Goal: Task Accomplishment & Management: Use online tool/utility

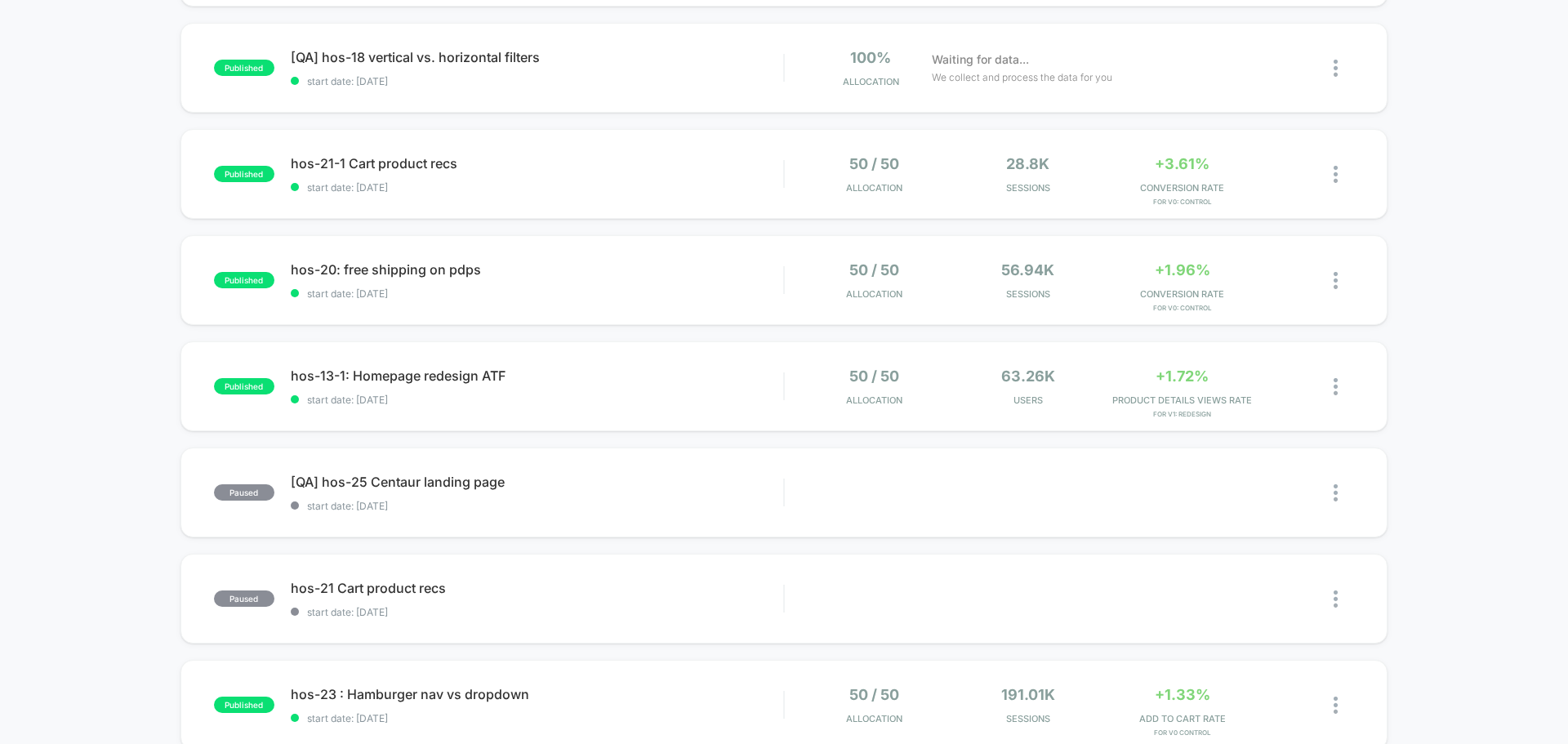
scroll to position [327, 0]
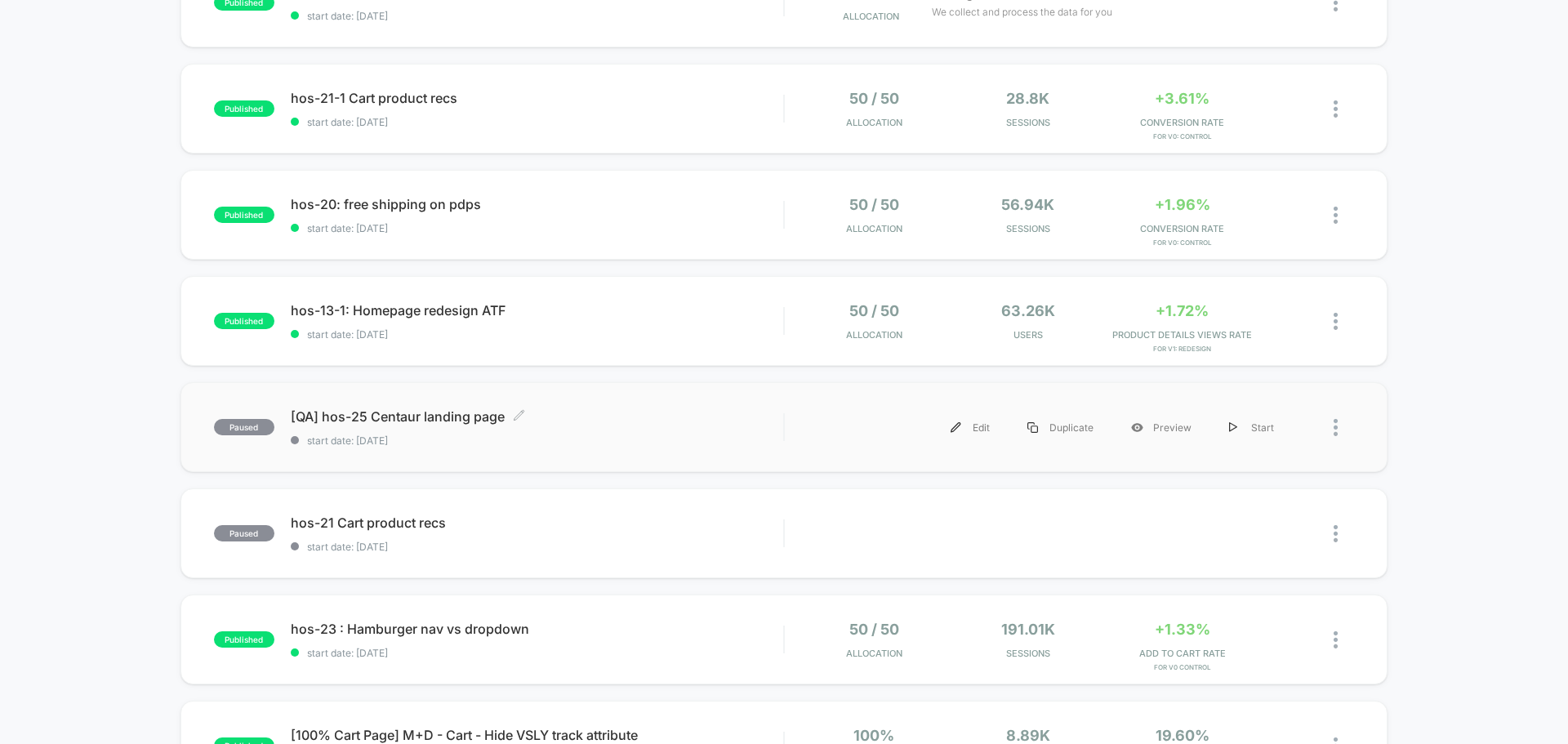
click at [463, 426] on div "[QA] hos-25 Centaur landing page Click to edit experience details Click to edit…" at bounding box center [537, 427] width 493 height 38
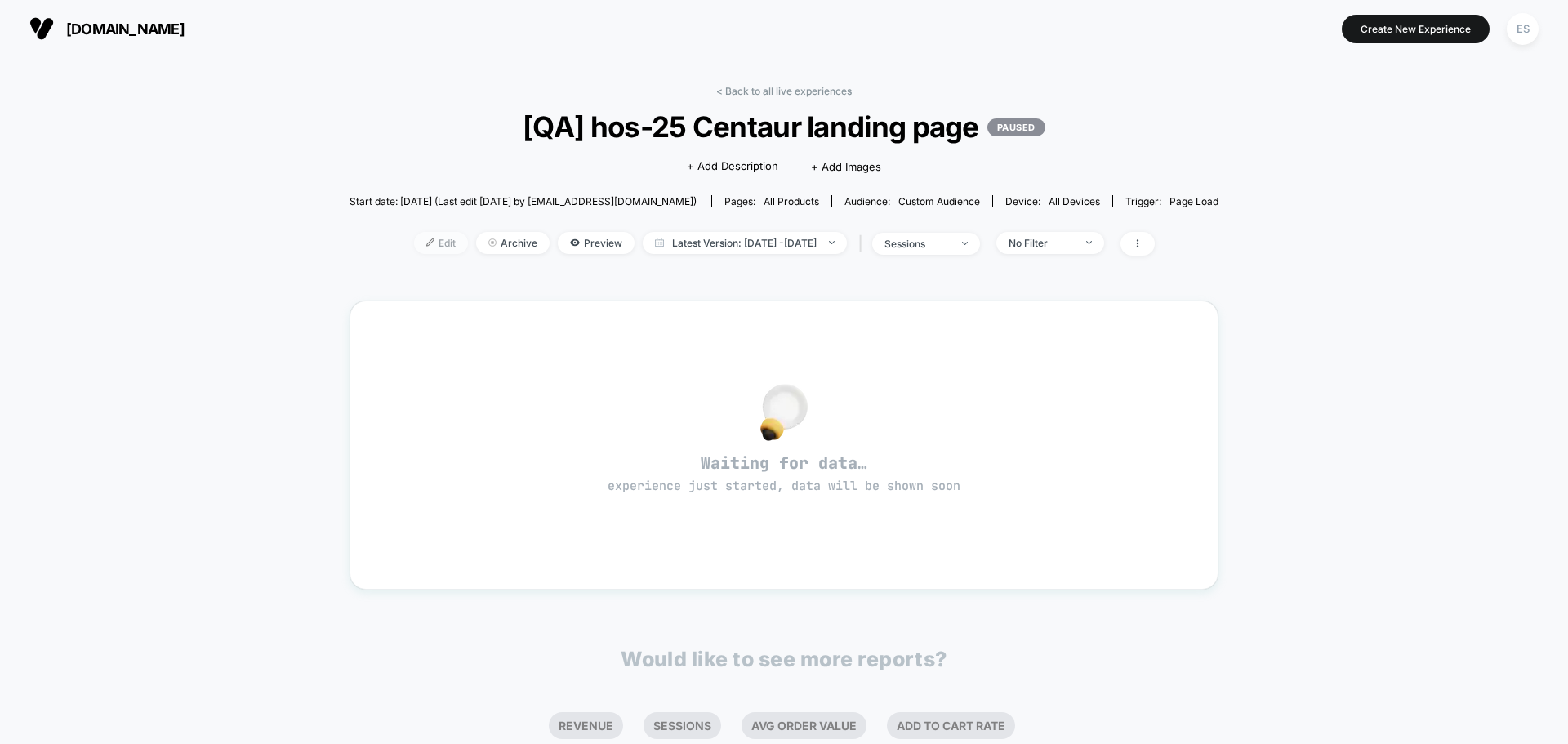
click at [420, 240] on span "Edit" at bounding box center [441, 243] width 54 height 22
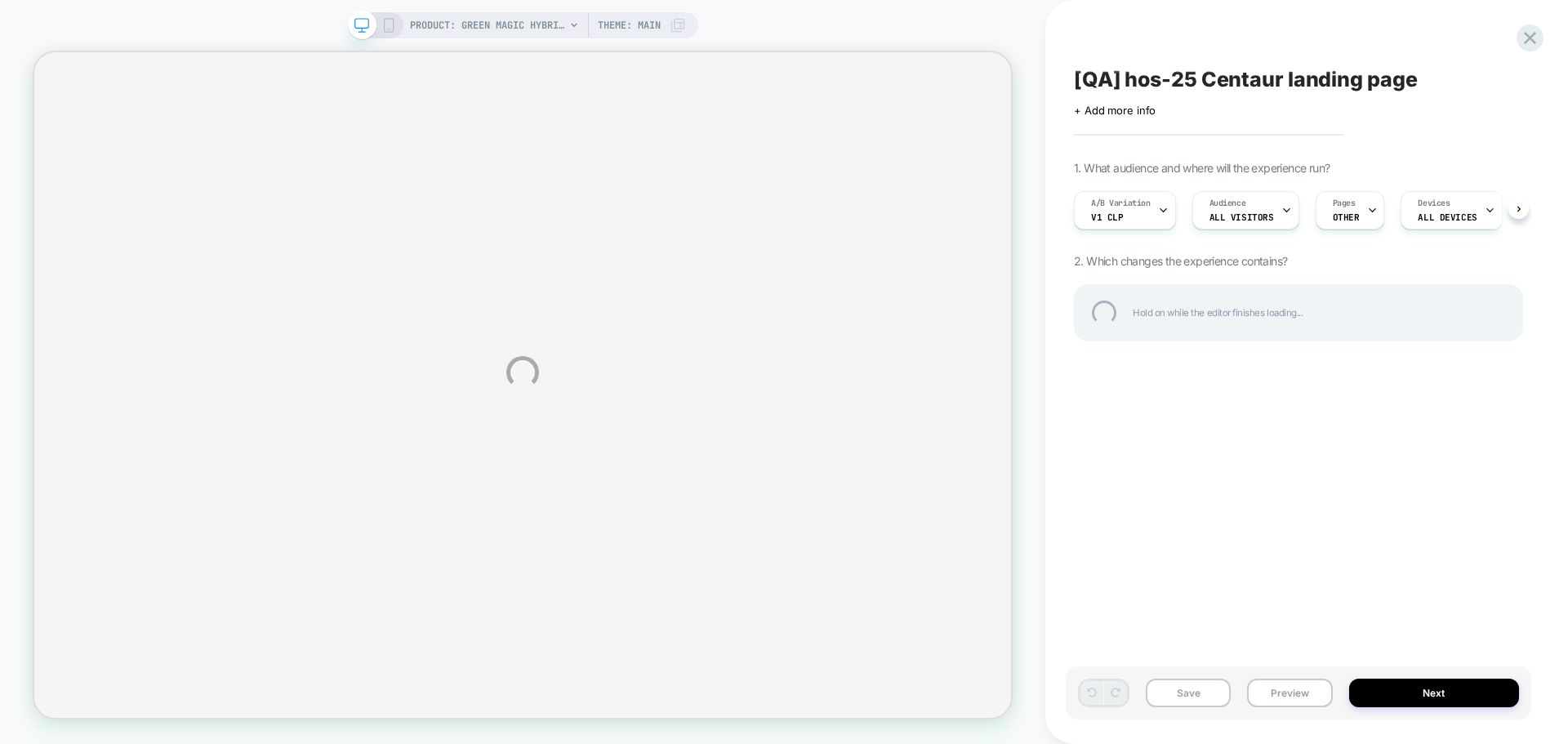
click at [1315, 712] on div "PRODUCT: Green Magic Hybrid Broccoli F1 PRODUCT: Green Magic Hybrid Broccoli F1…" at bounding box center [784, 372] width 1568 height 744
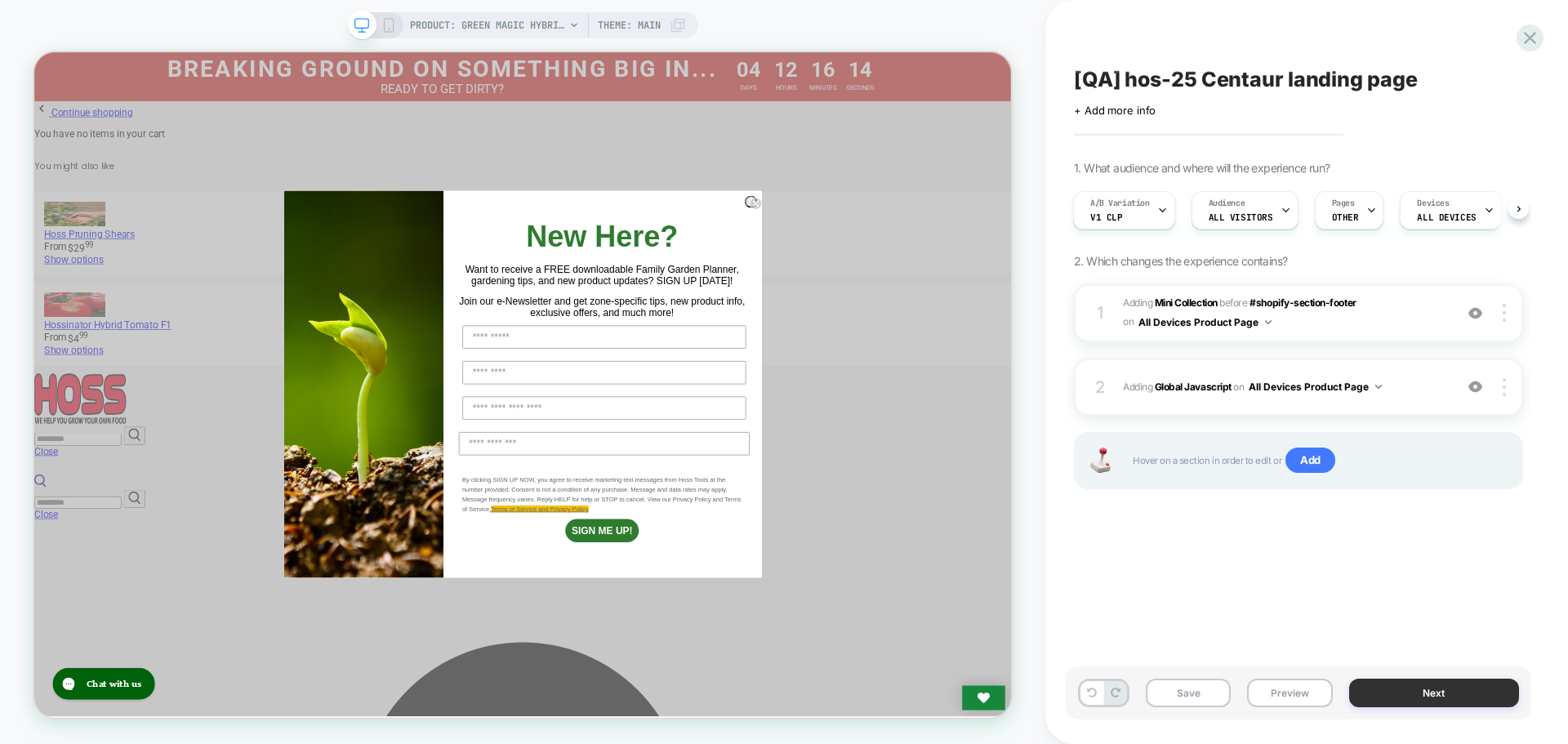
click at [1401, 695] on button "Next" at bounding box center [1435, 693] width 171 height 28
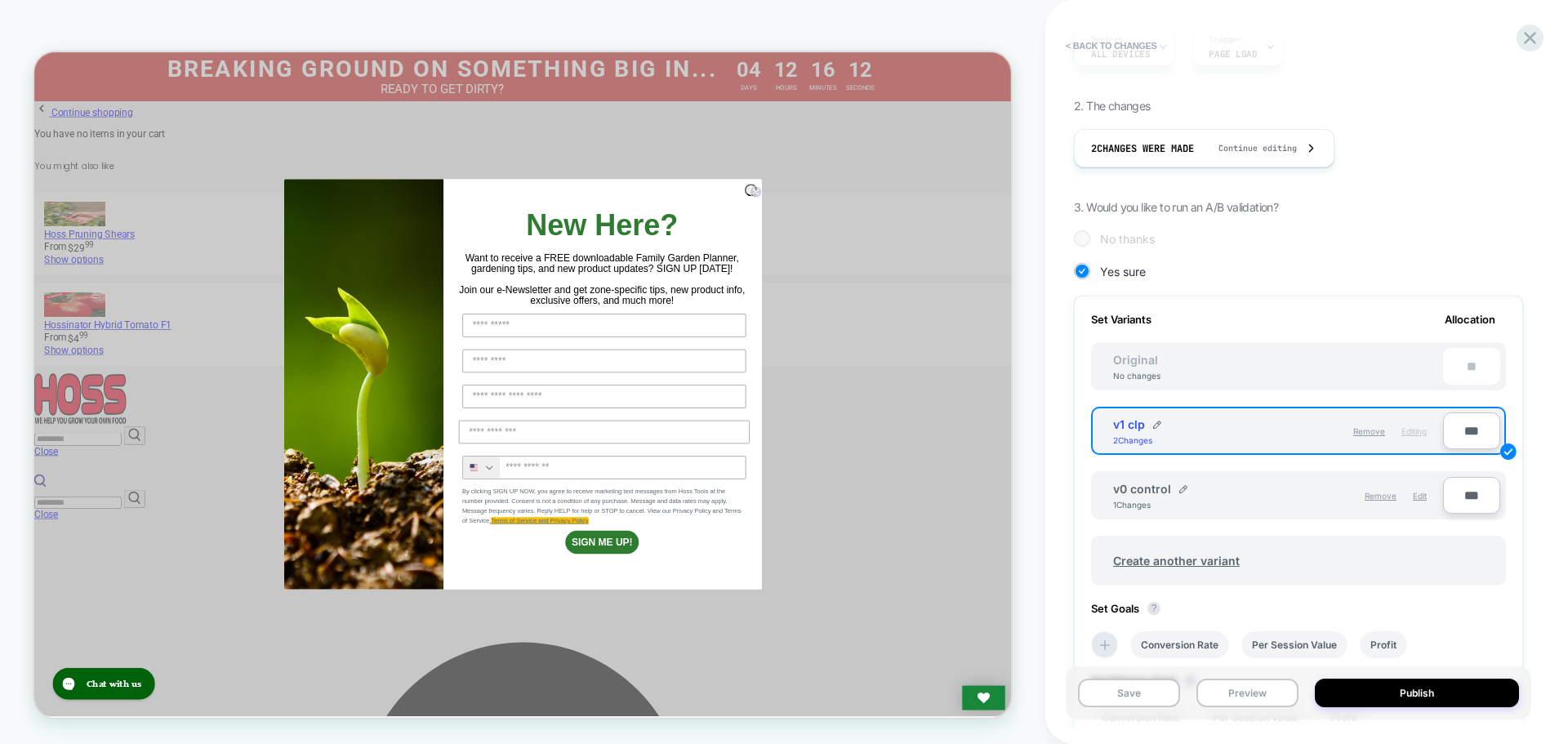
scroll to position [245, 0]
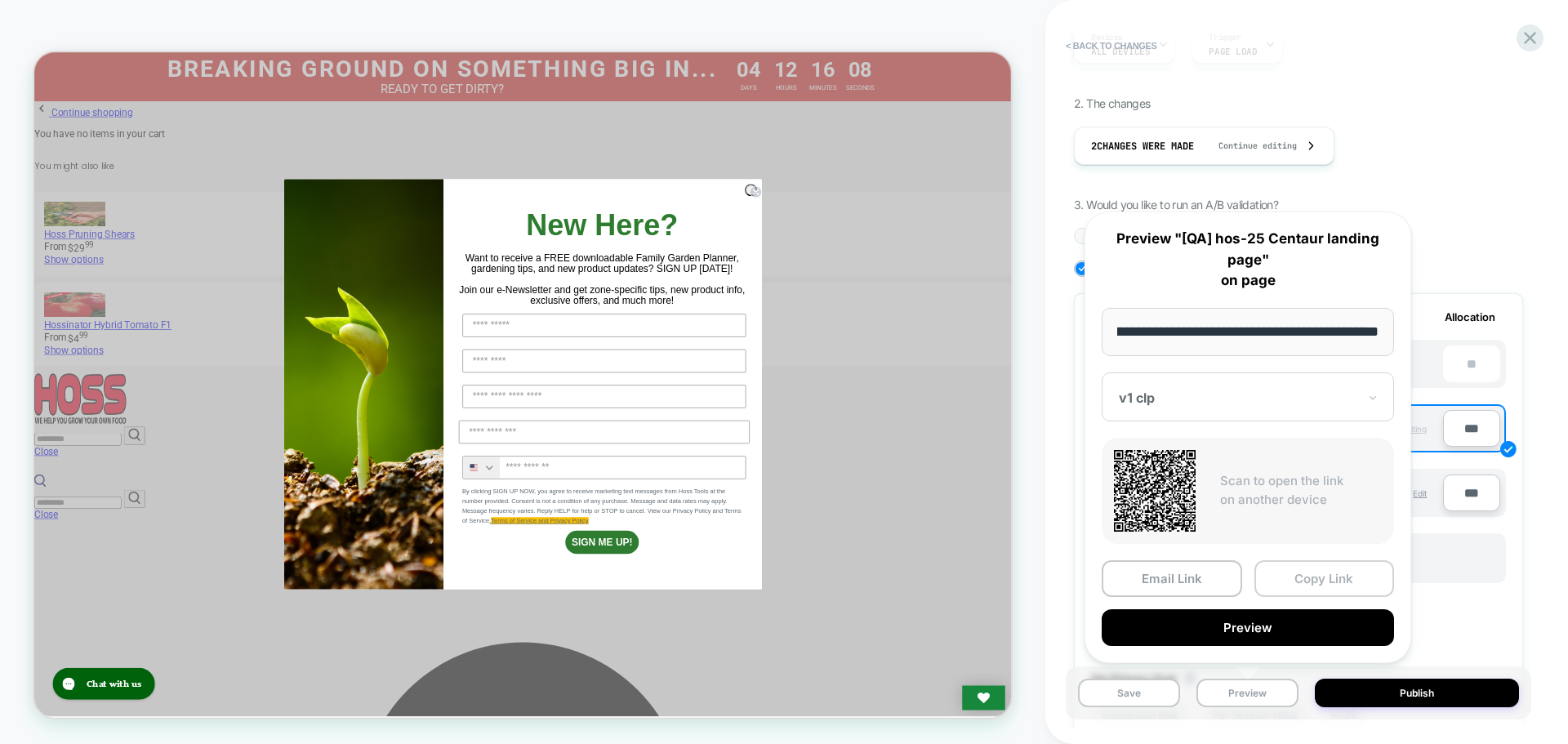
scroll to position [0, 0]
click at [1299, 579] on button "Copy Link" at bounding box center [1325, 578] width 141 height 37
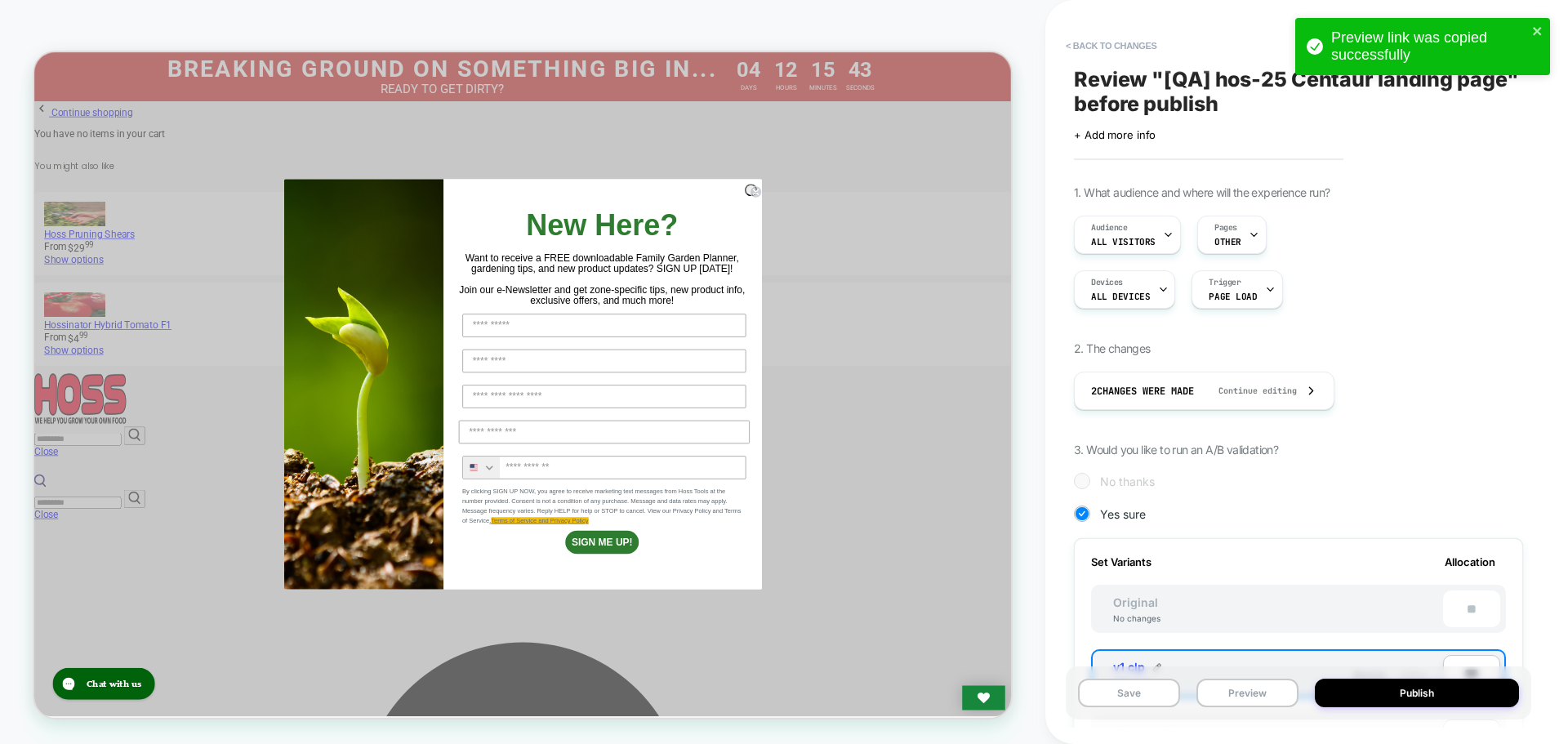
scroll to position [506, 0]
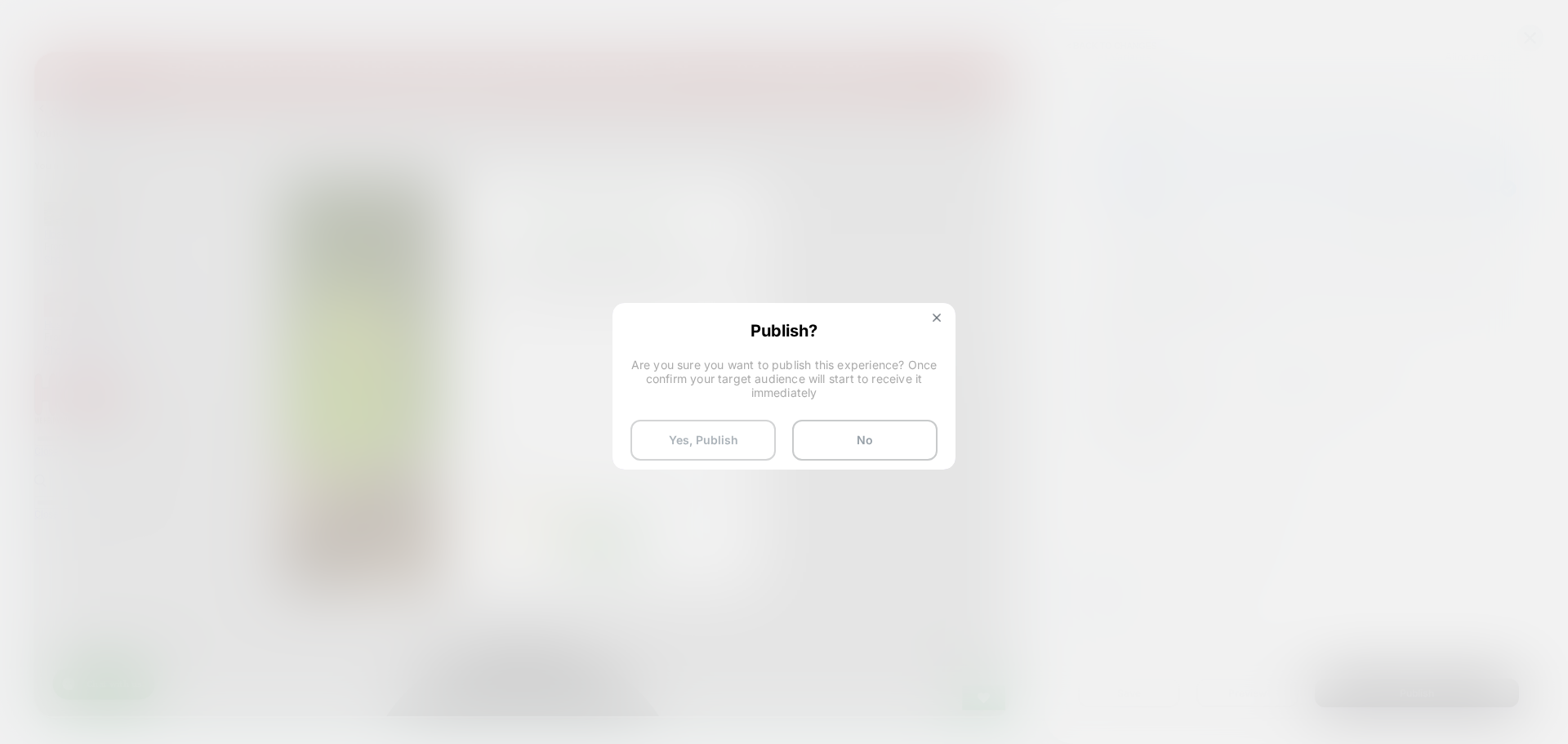
click at [718, 449] on button "Yes, Publish" at bounding box center [703, 440] width 145 height 41
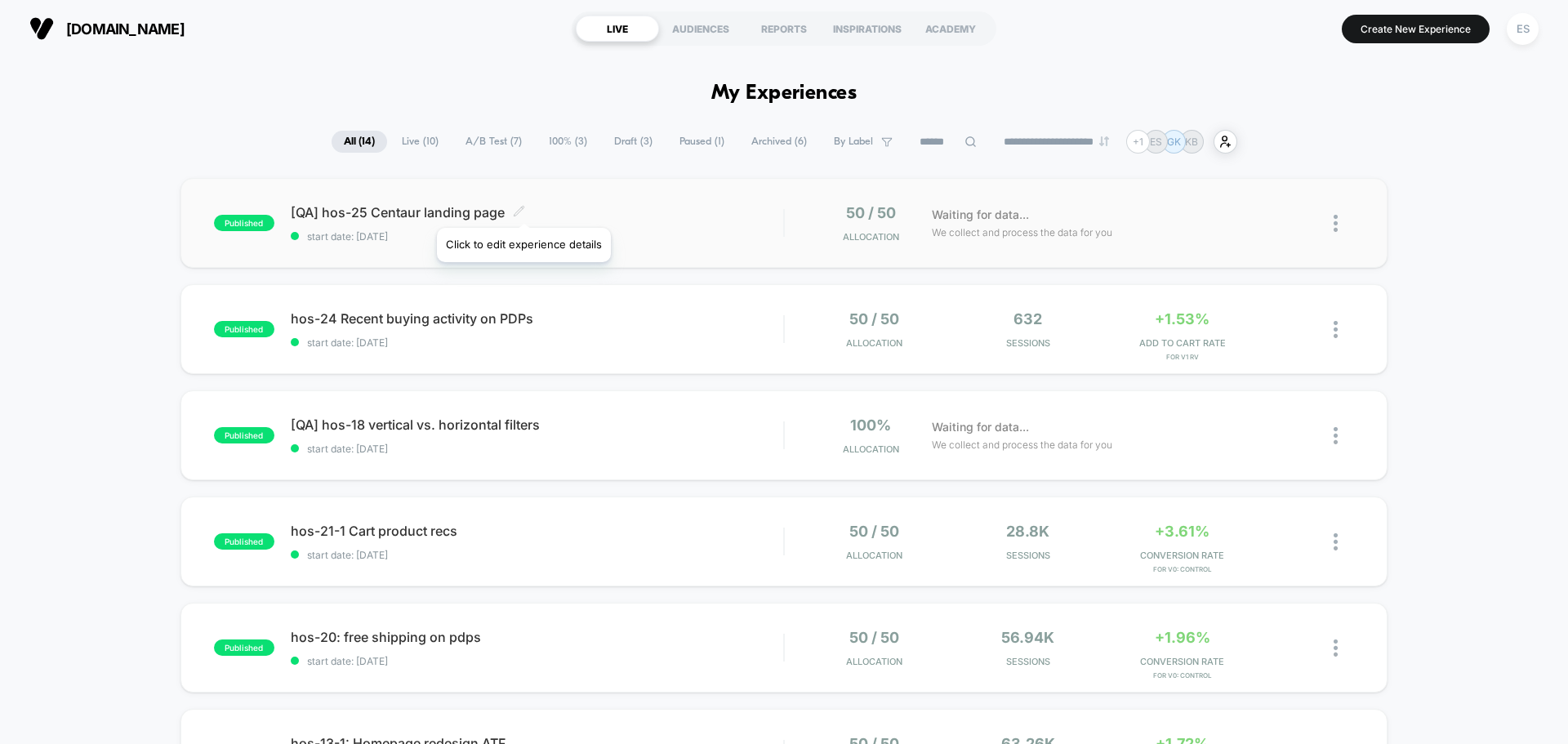
click at [522, 208] on icon at bounding box center [519, 211] width 12 height 12
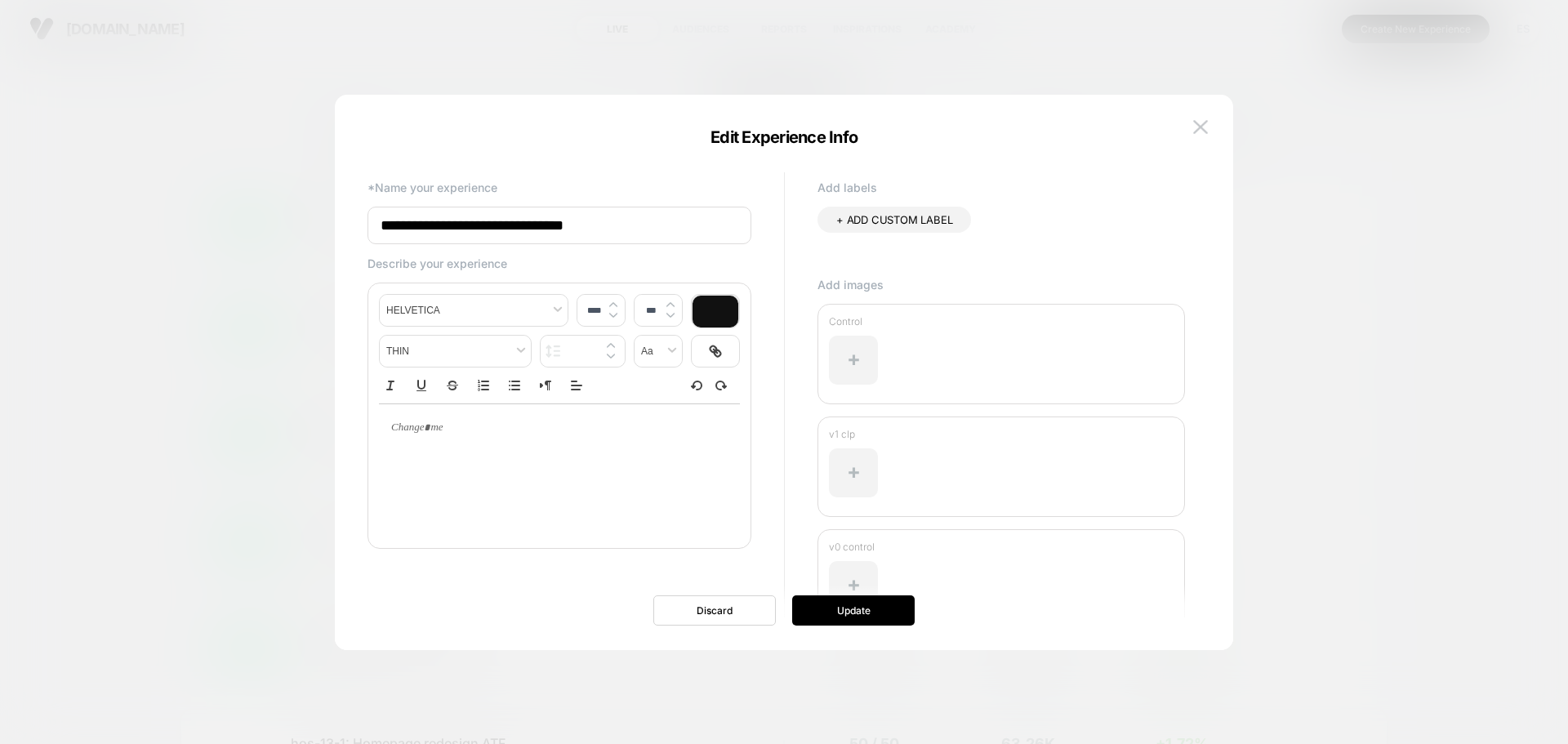
drag, startPoint x: 412, startPoint y: 218, endPoint x: 265, endPoint y: 227, distance: 147.3
click at [265, 227] on body "**********" at bounding box center [784, 372] width 1568 height 744
type input "**********"
click at [847, 615] on button "Update" at bounding box center [853, 610] width 123 height 30
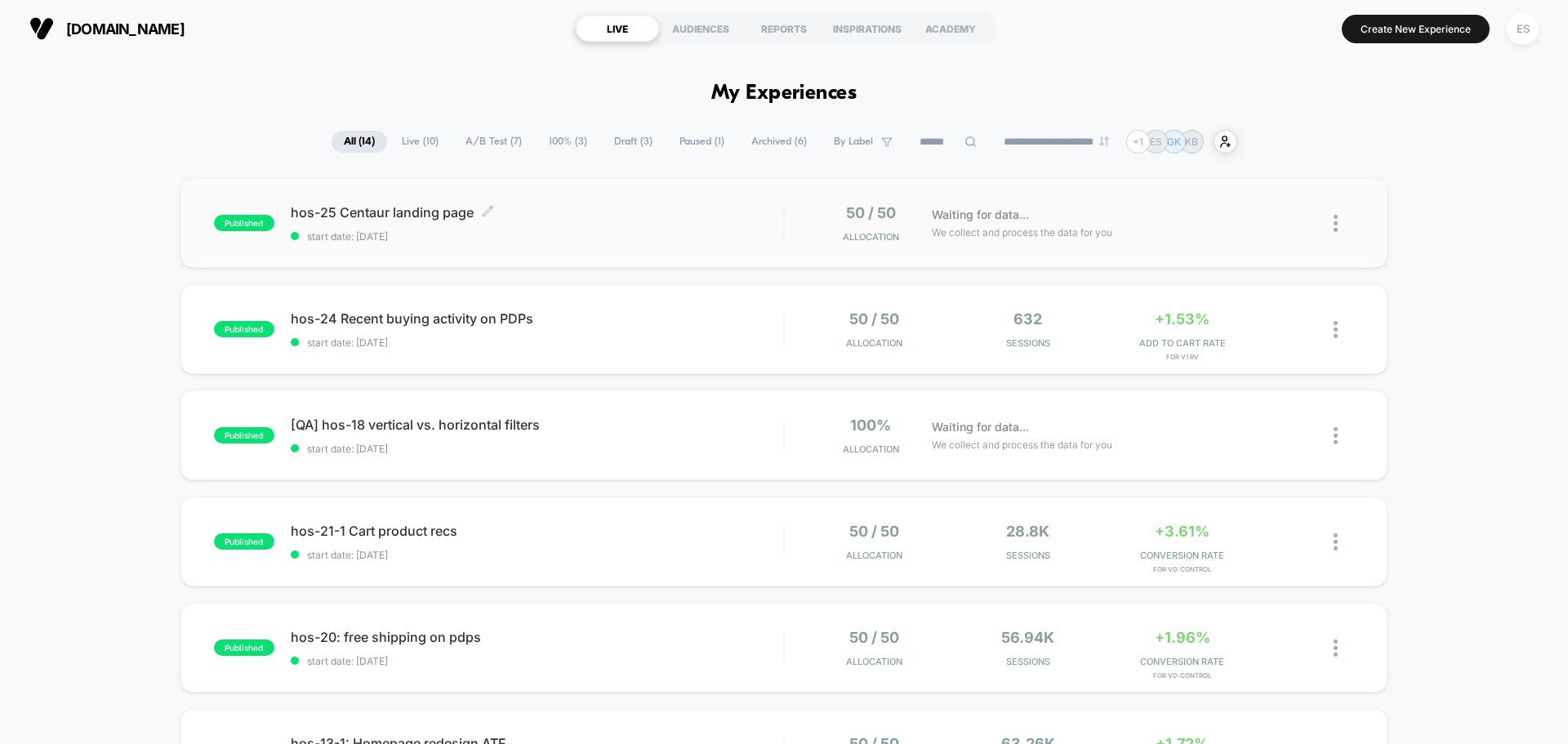
click at [395, 217] on span "hos-25 Centaur landing page Click to edit experience details" at bounding box center [537, 212] width 493 height 16
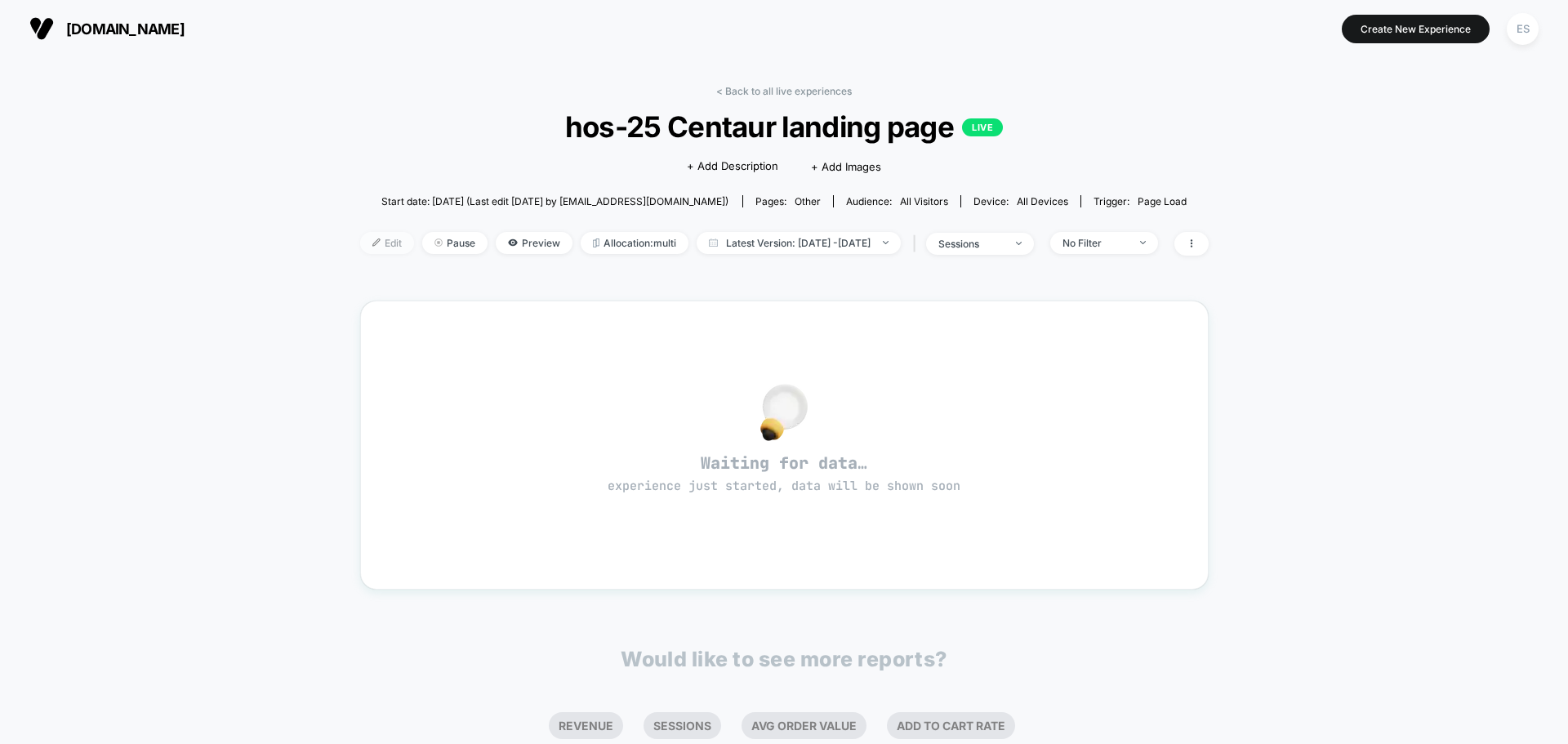
click at [370, 238] on span "Edit" at bounding box center [387, 243] width 54 height 22
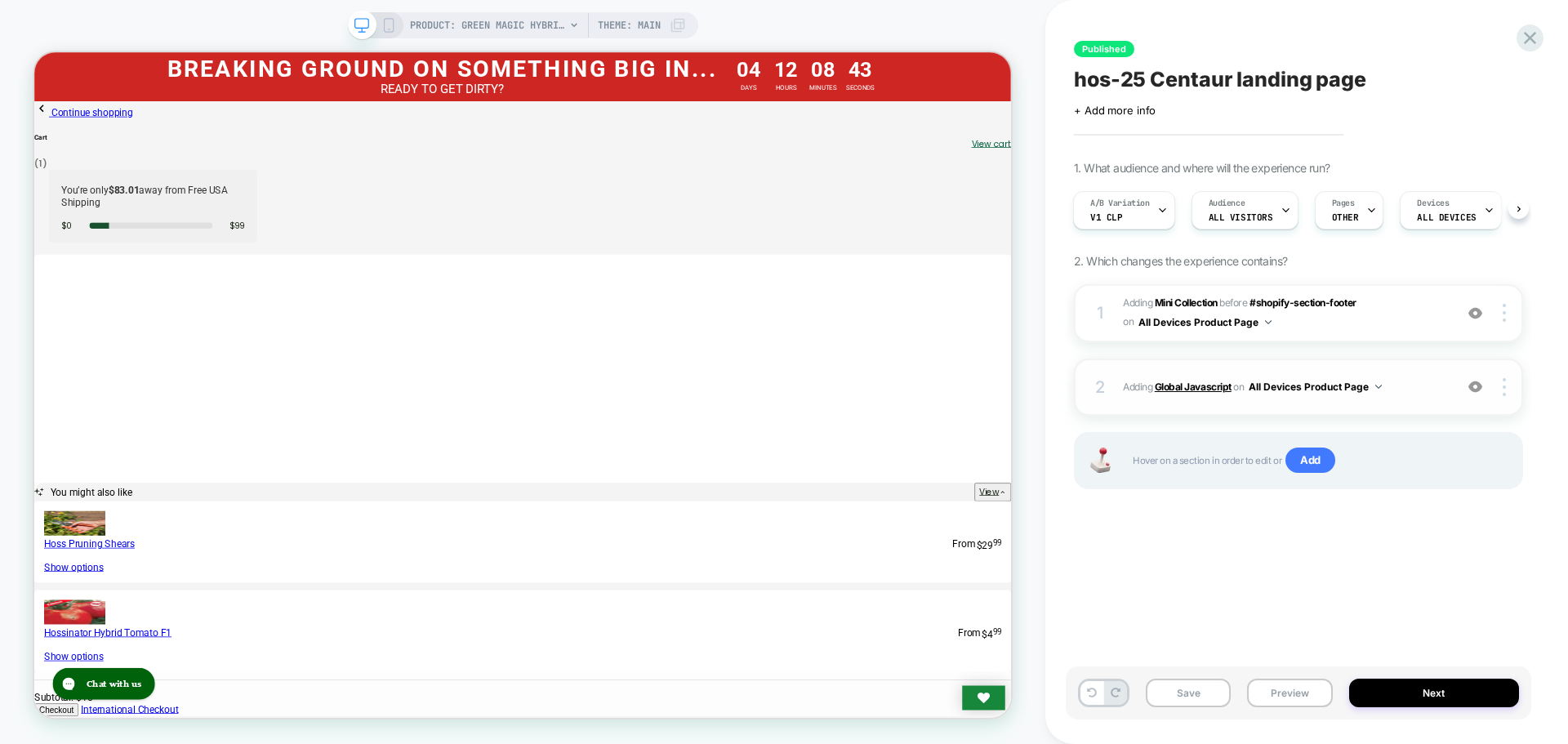
click at [1183, 386] on b "Global Javascript" at bounding box center [1193, 387] width 77 height 12
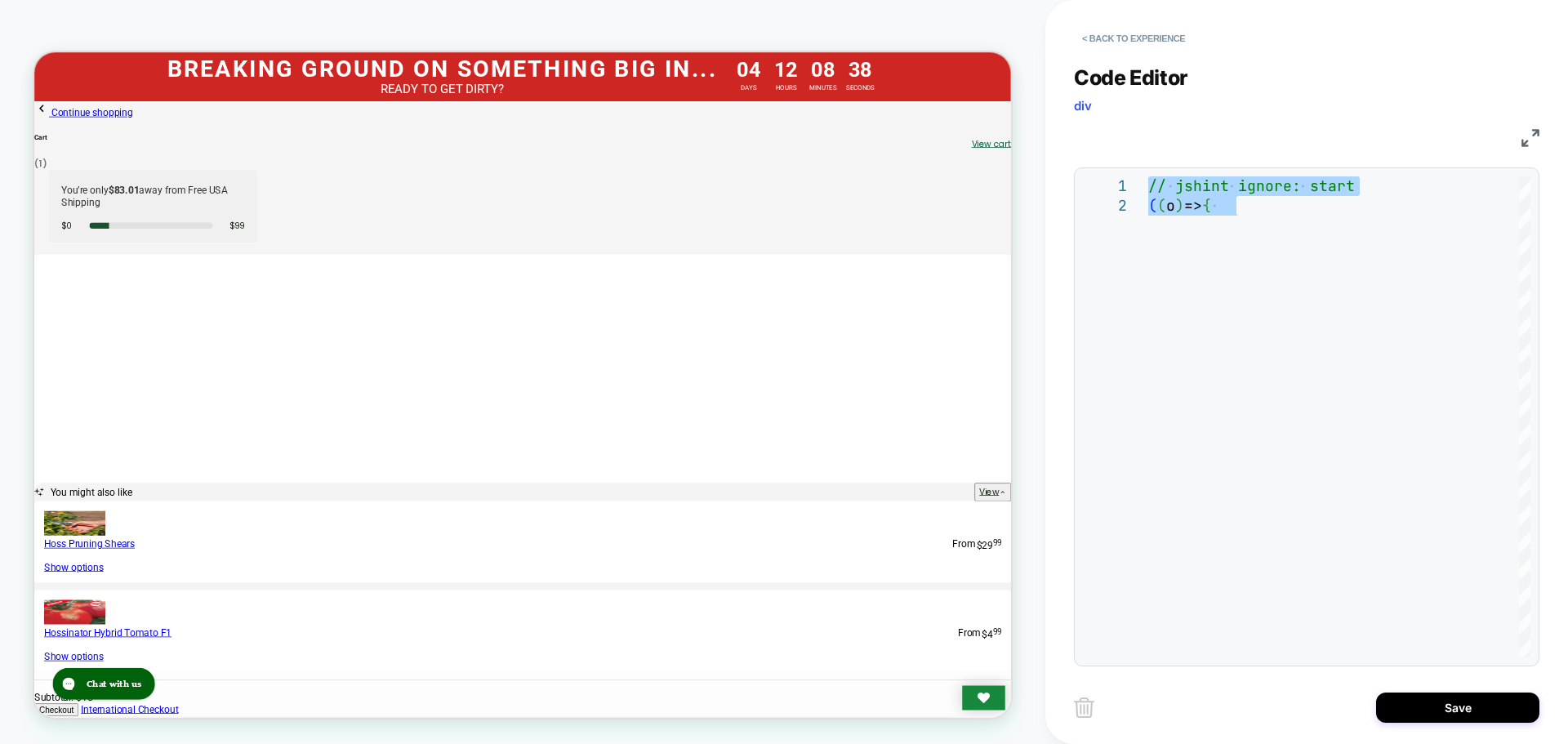
type textarea "**********"
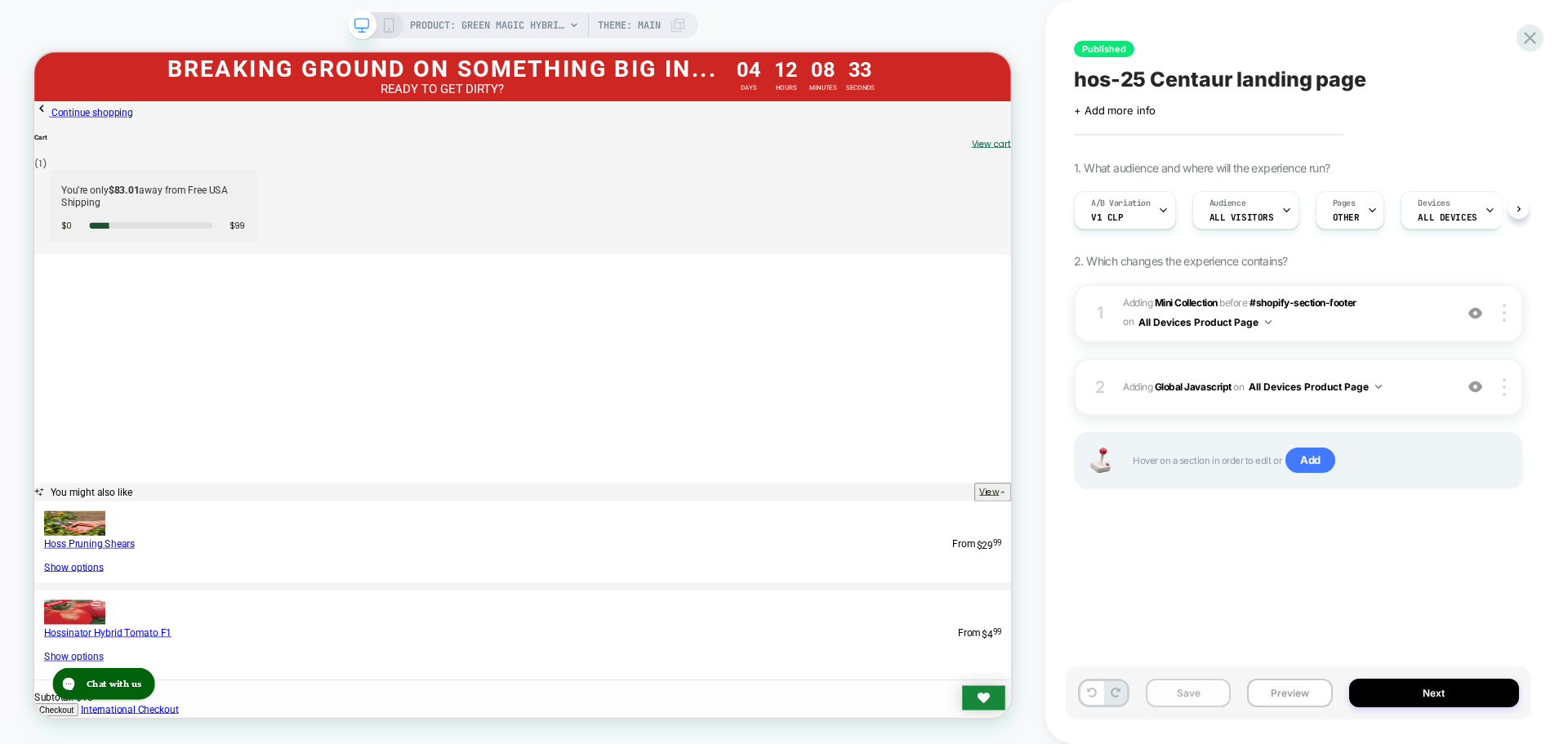
scroll to position [0, 1]
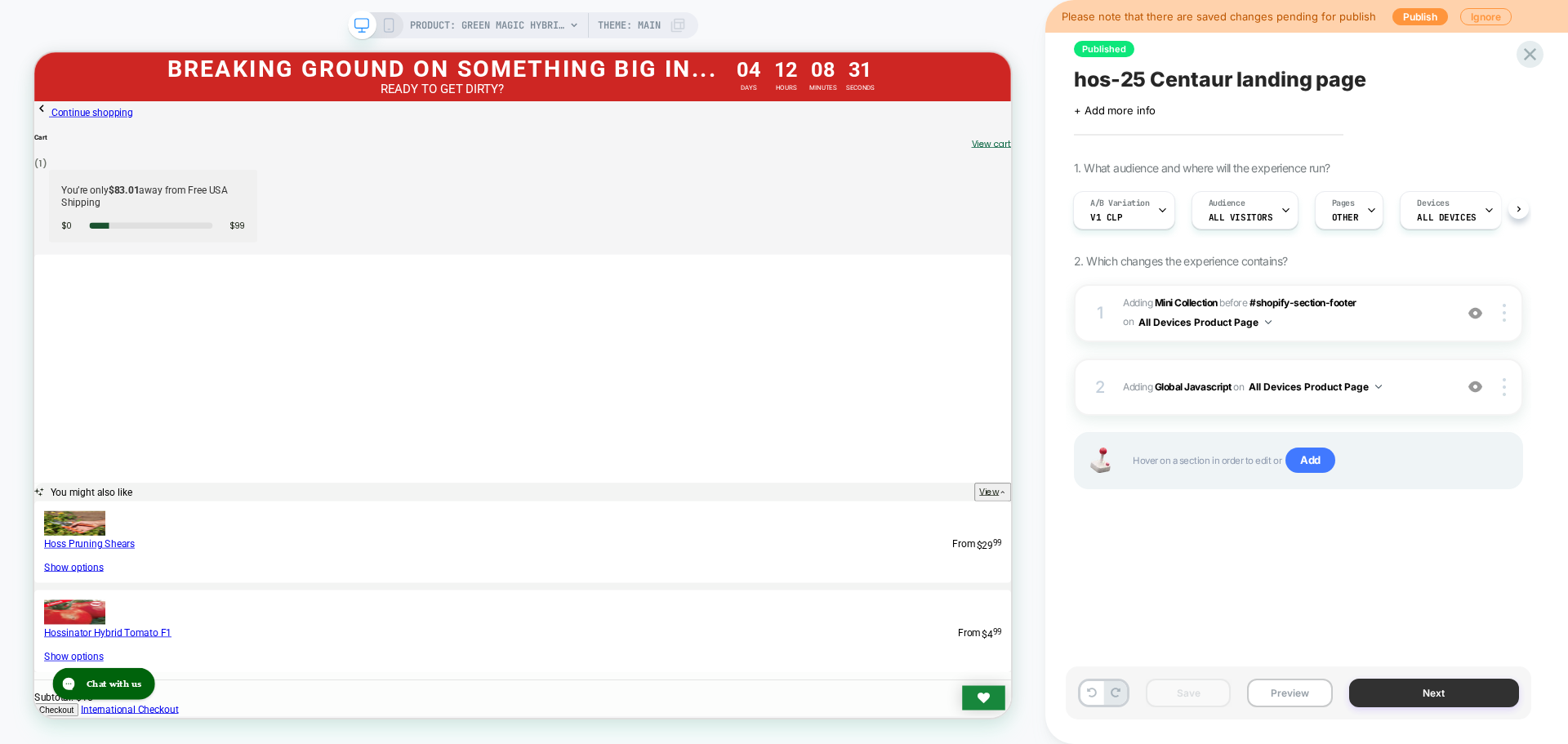
click at [1441, 693] on button "Next" at bounding box center [1435, 693] width 171 height 28
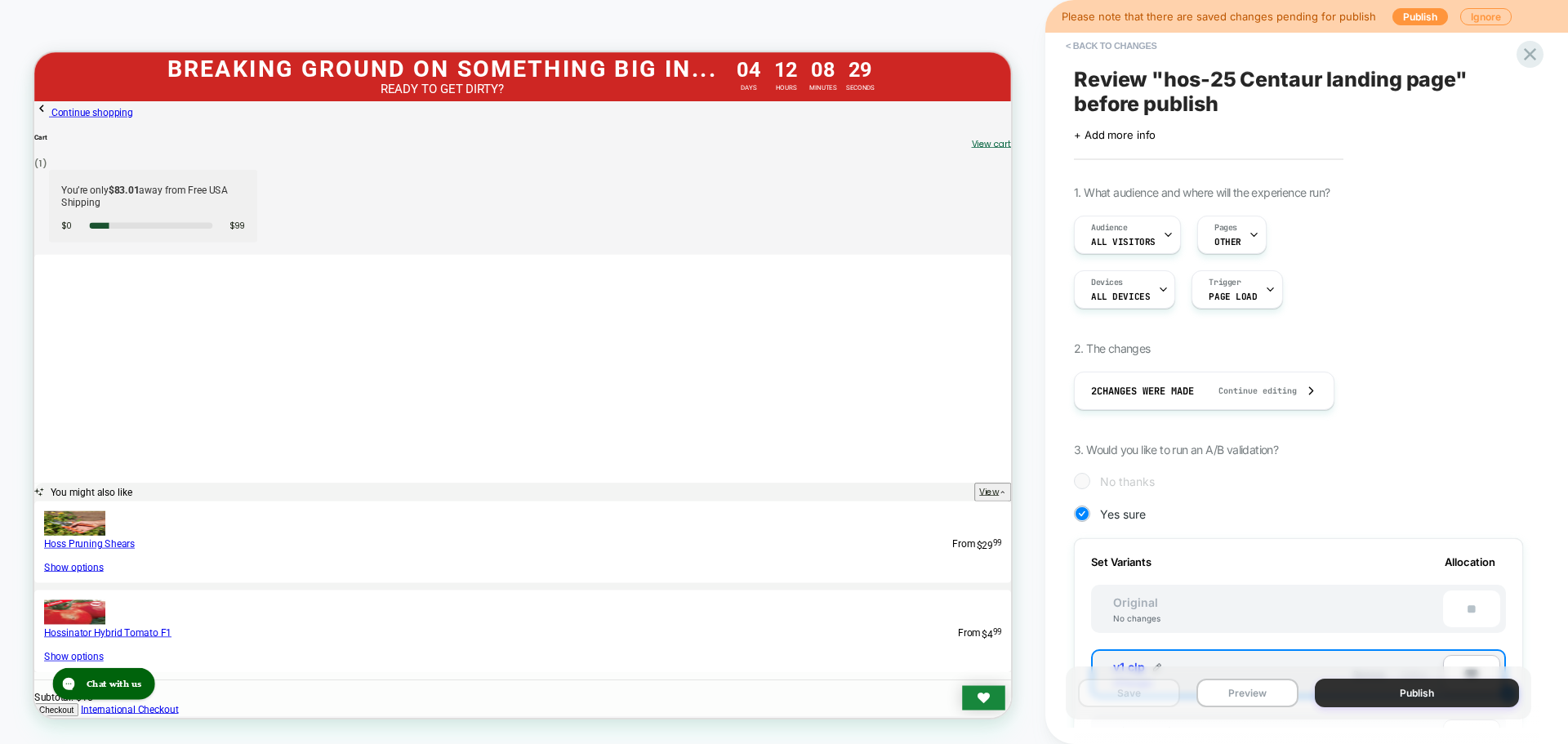
click at [1426, 684] on button "Publish" at bounding box center [1417, 693] width 205 height 28
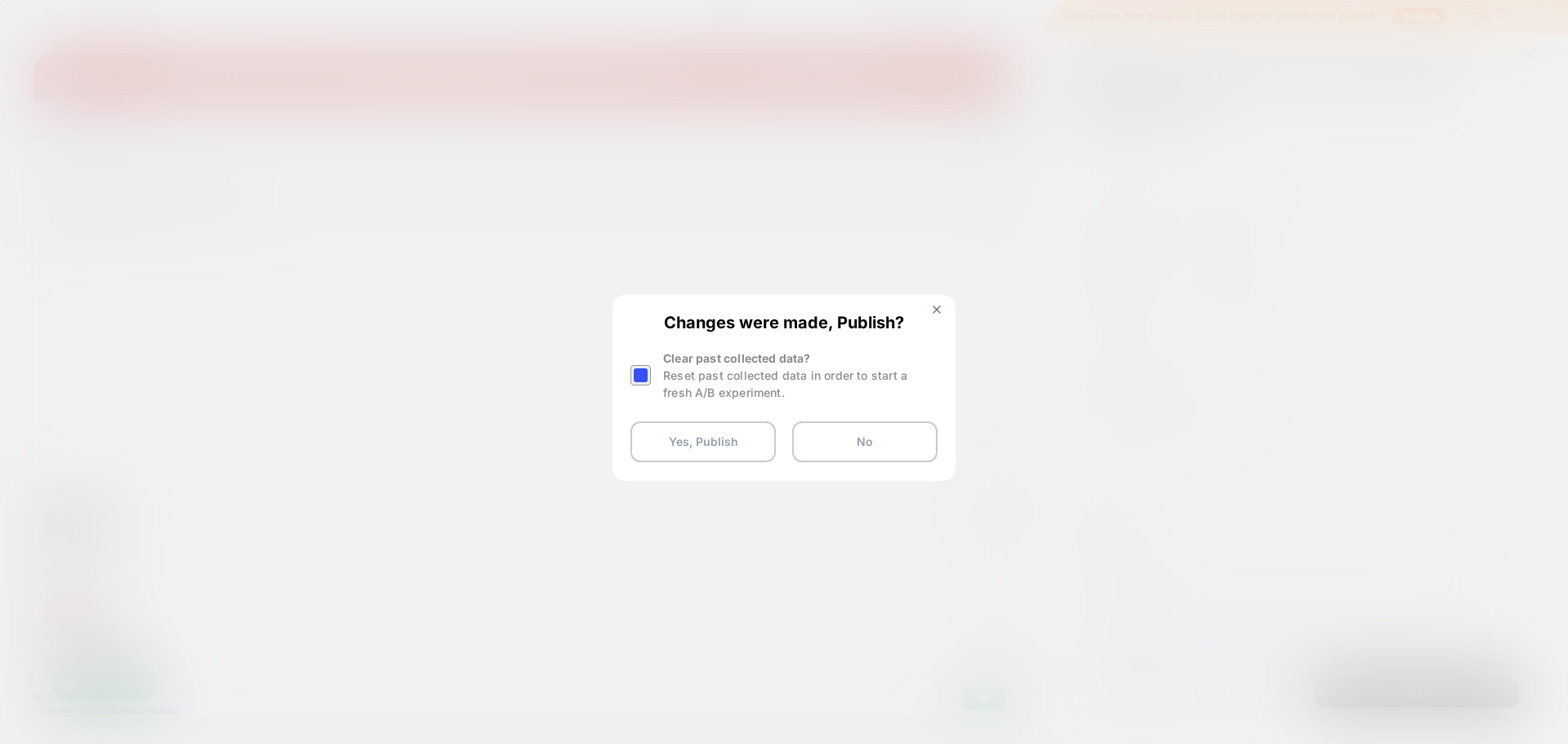
click at [649, 381] on div at bounding box center [641, 375] width 21 height 21
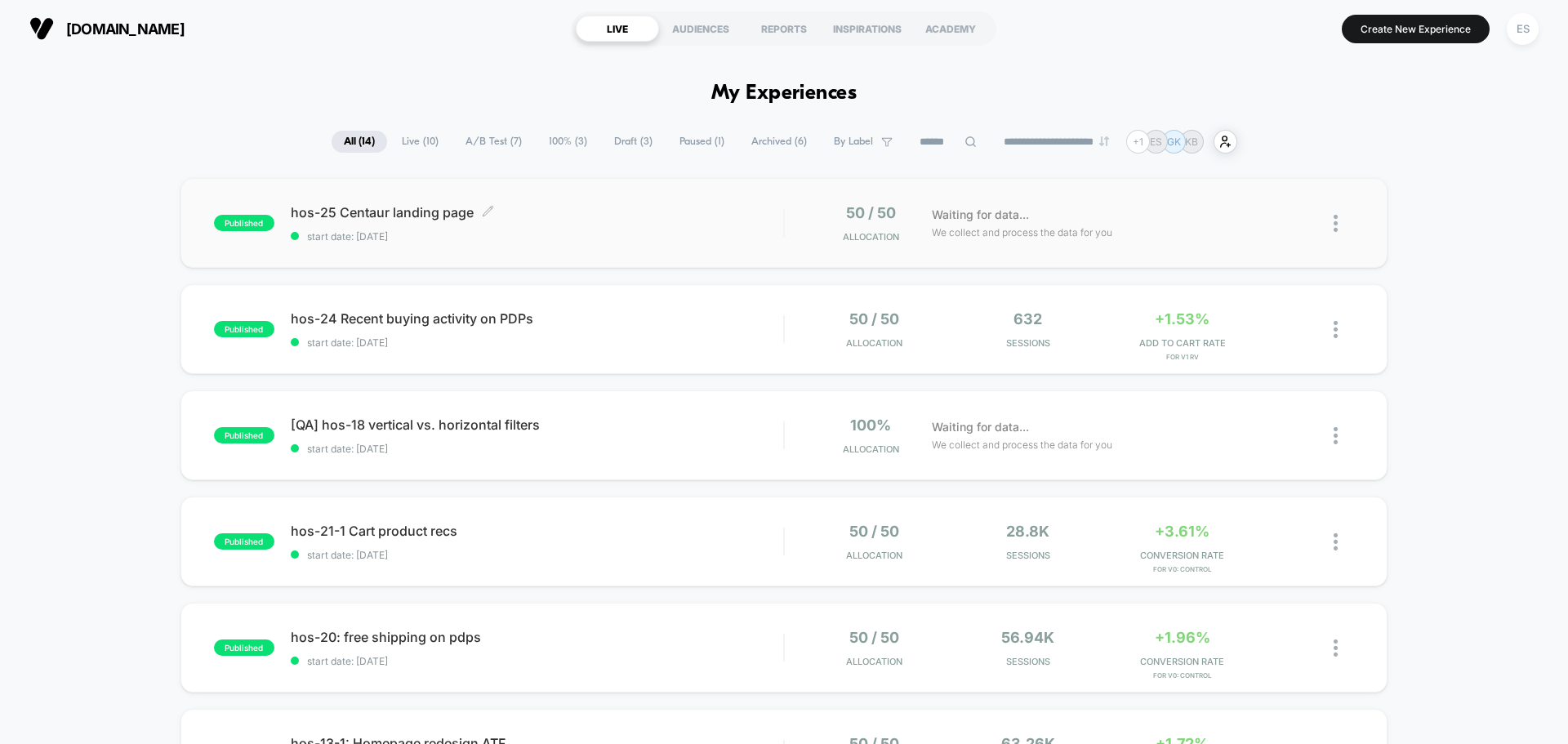
click at [395, 213] on span "hos-25 Centaur landing page Click to edit experience details" at bounding box center [537, 212] width 493 height 16
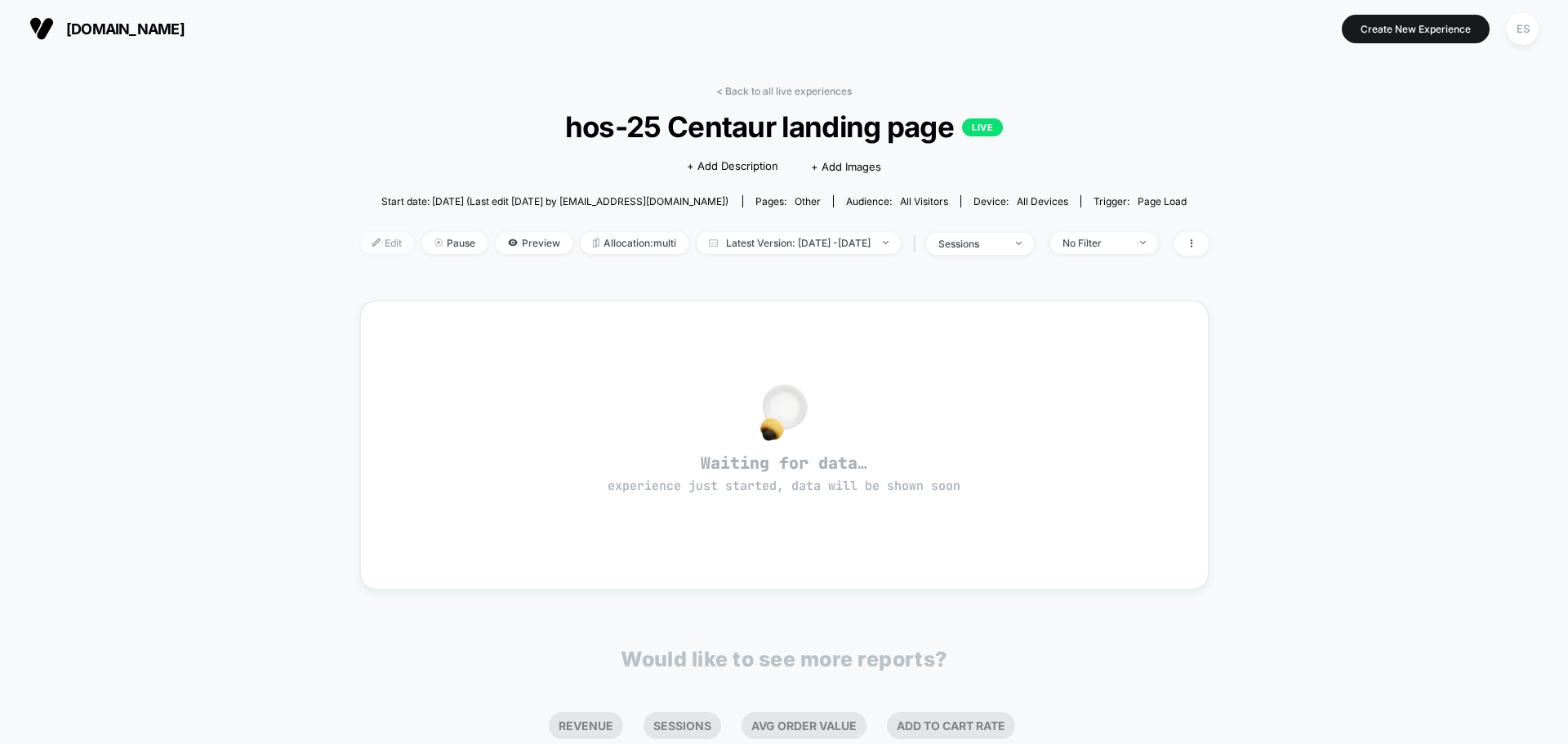
click at [367, 239] on span "Edit" at bounding box center [387, 243] width 54 height 22
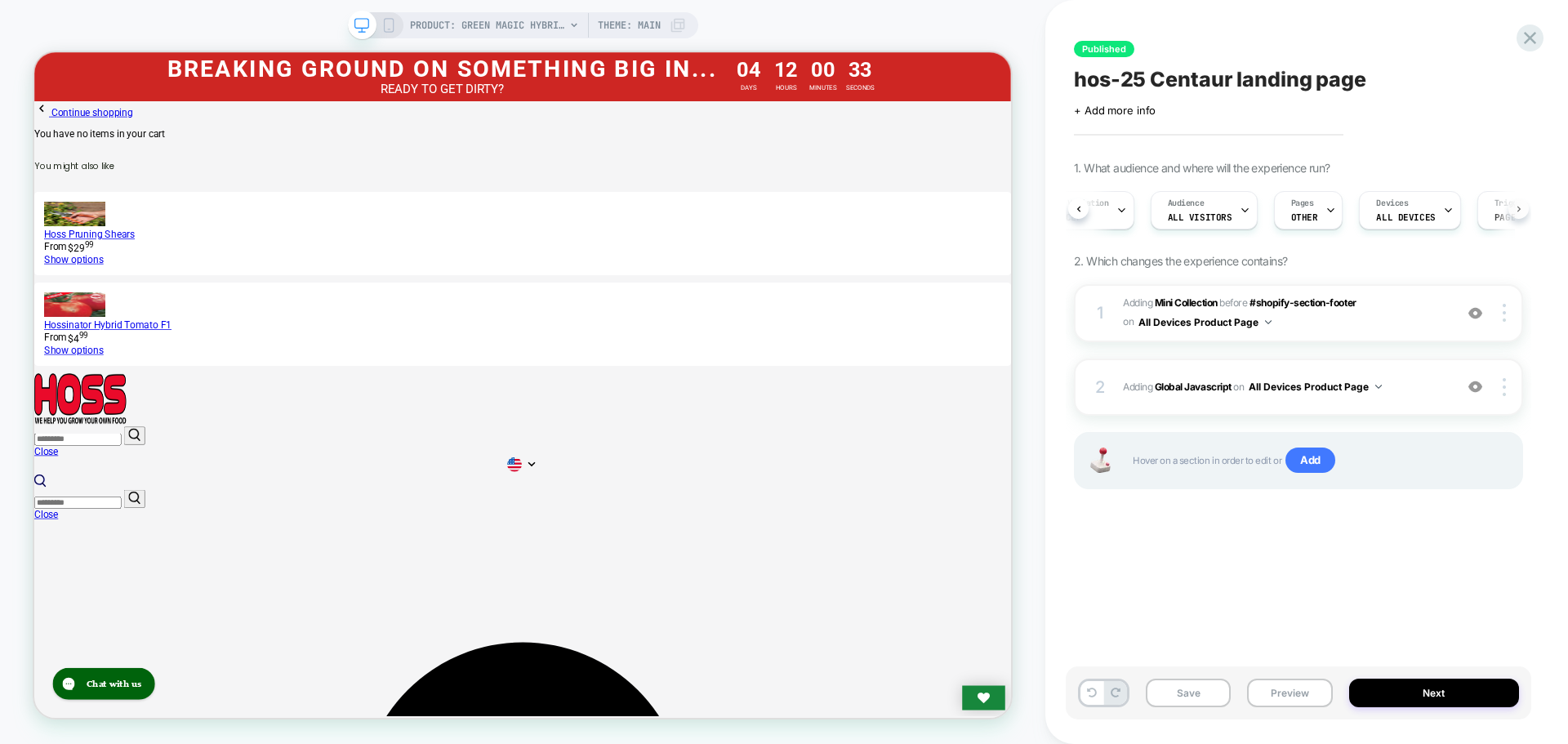
click at [1517, 211] on icon at bounding box center [1520, 210] width 7 height 7
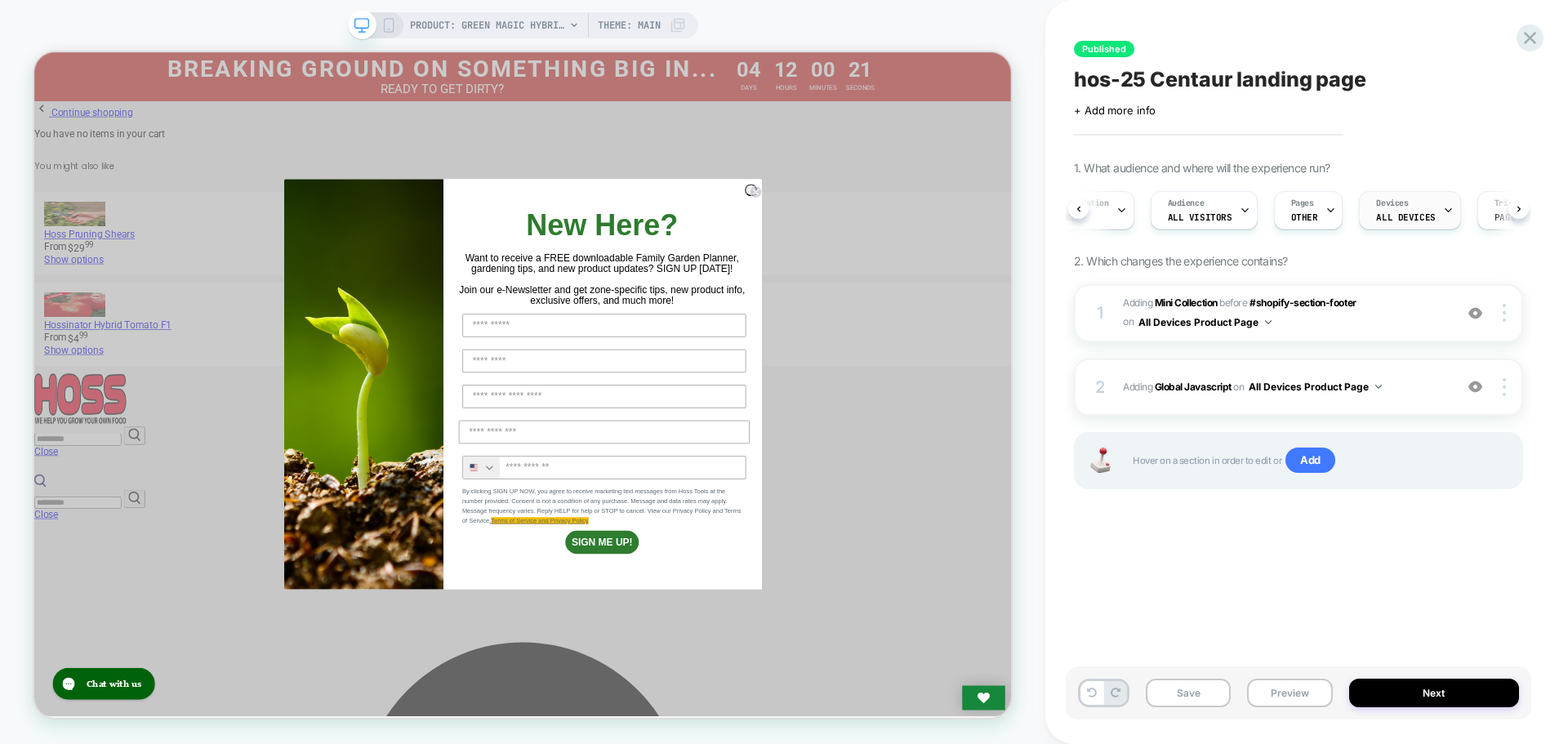
scroll to position [0, 54]
click at [1284, 222] on span "OTHER" at bounding box center [1293, 217] width 27 height 11
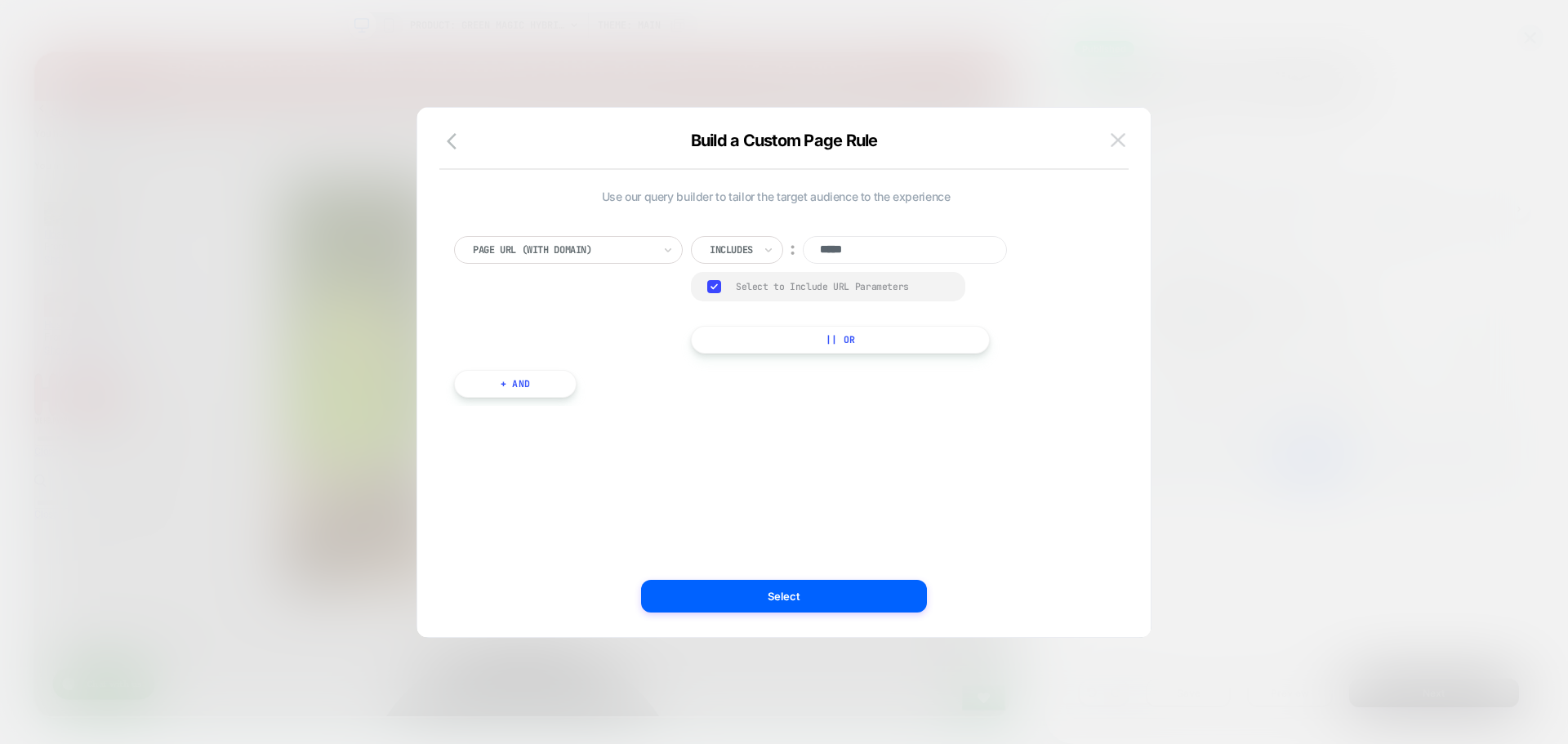
click at [1120, 146] on img at bounding box center [1118, 140] width 15 height 14
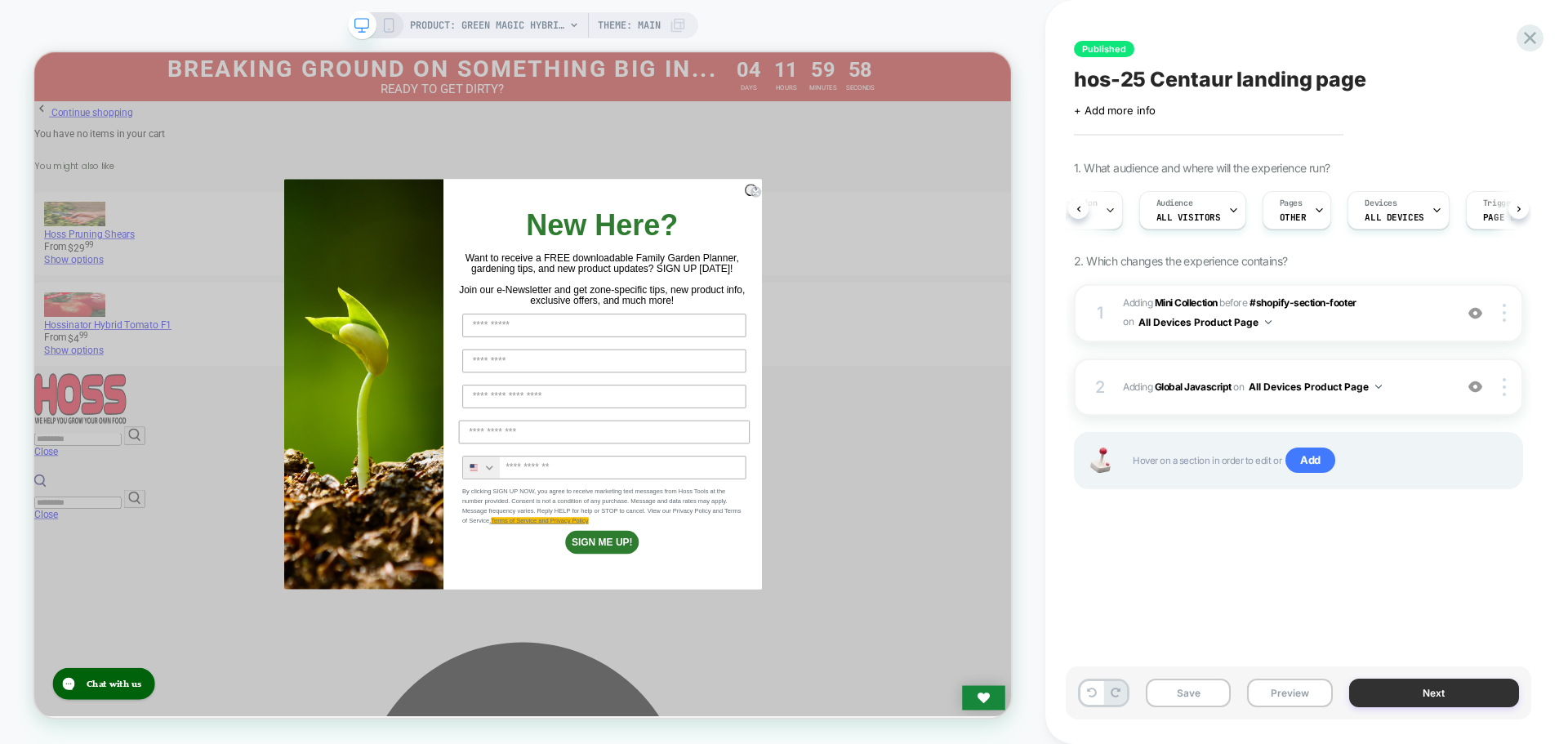
click at [1377, 691] on button "Next" at bounding box center [1435, 693] width 171 height 28
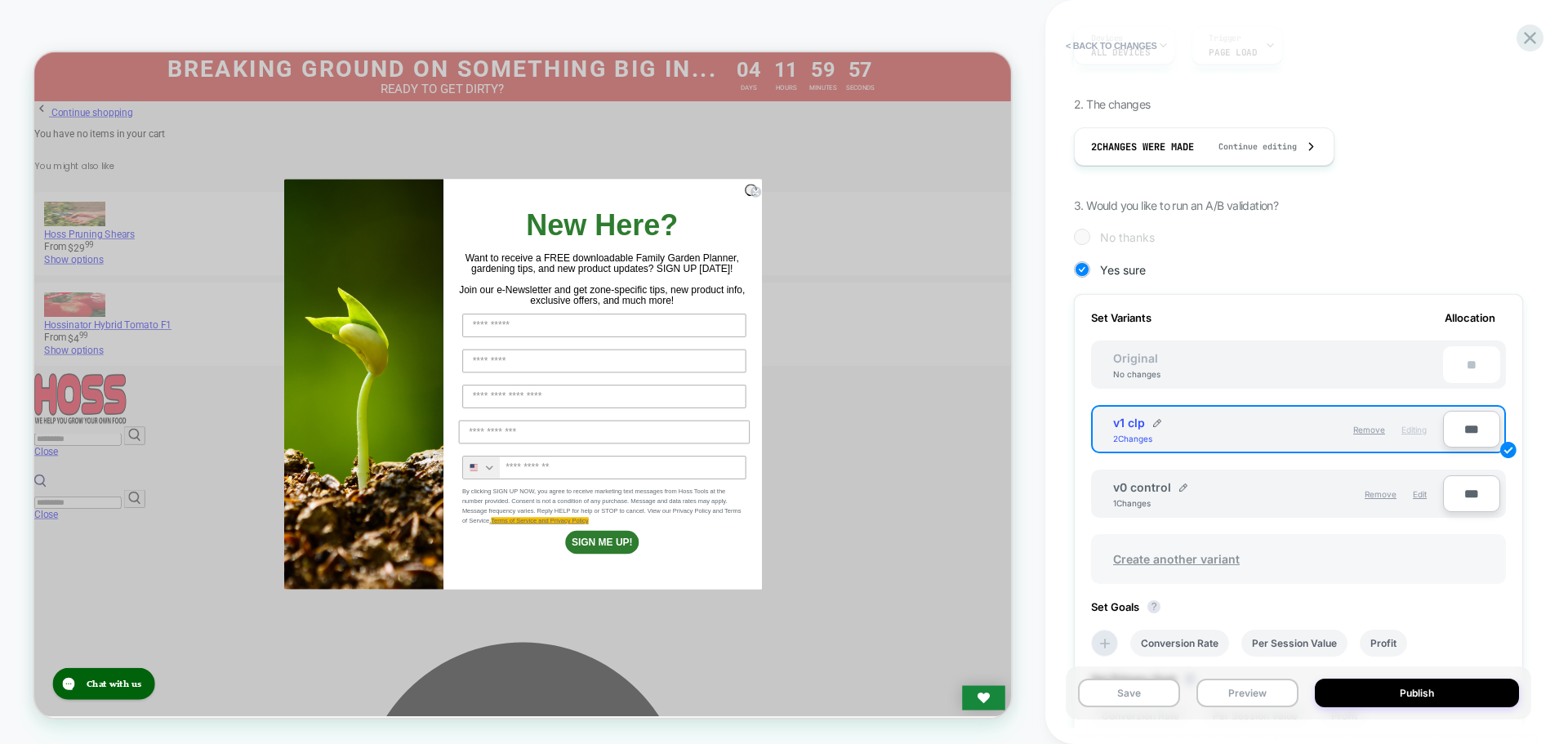
scroll to position [245, 0]
drag, startPoint x: 1130, startPoint y: 429, endPoint x: 1142, endPoint y: 429, distance: 12.0
click at [1142, 429] on div "v1 clp 2 Changes Remove Editing" at bounding box center [1269, 429] width 346 height 36
drag, startPoint x: 1113, startPoint y: 430, endPoint x: 1137, endPoint y: 420, distance: 26.0
click at [1137, 420] on div "v1 clp 2 Changes" at bounding box center [1195, 429] width 165 height 28
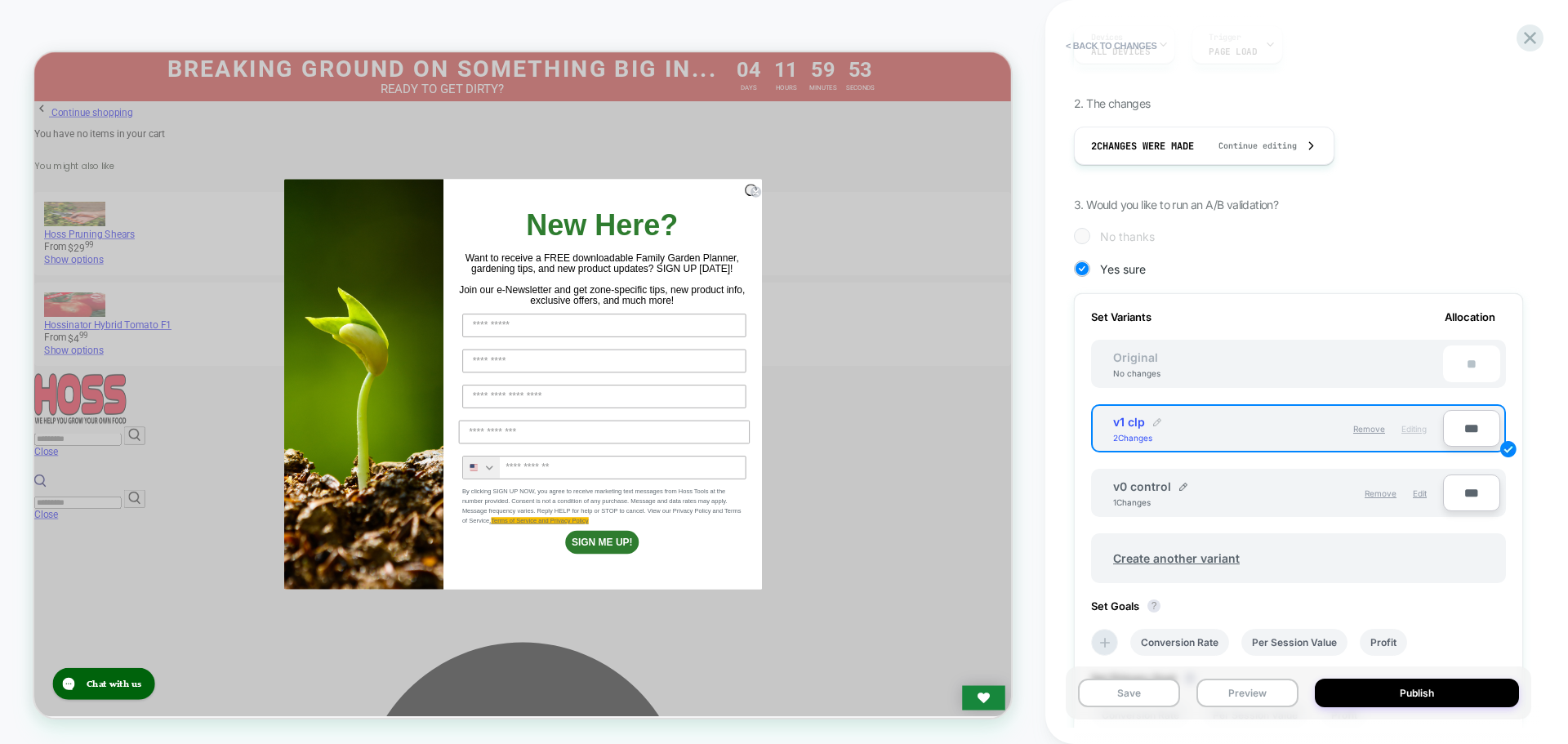
click at [1156, 424] on img at bounding box center [1157, 422] width 8 height 8
click at [1179, 442] on input "******" at bounding box center [1172, 430] width 118 height 32
click at [1181, 495] on img at bounding box center [1183, 489] width 8 height 8
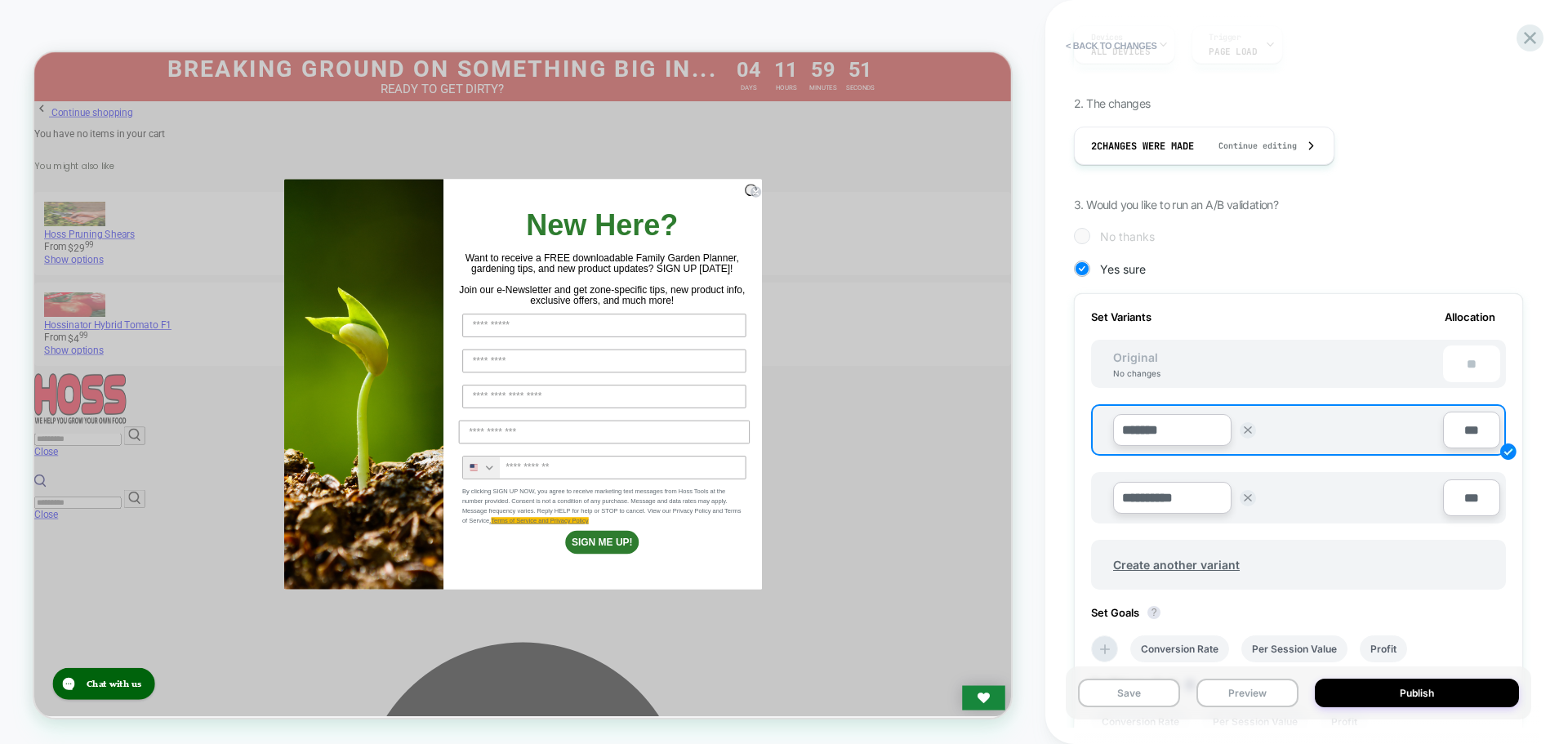
click at [1172, 500] on input "**********" at bounding box center [1172, 497] width 118 height 32
